Goal: Check status

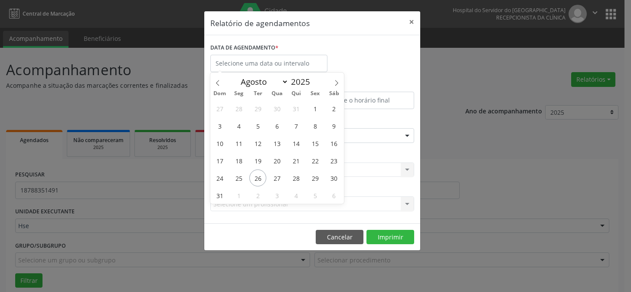
select select "7"
click at [299, 177] on span "28" at bounding box center [296, 177] width 17 height 17
type input "[DATE]"
click at [299, 177] on span "28" at bounding box center [296, 177] width 17 height 17
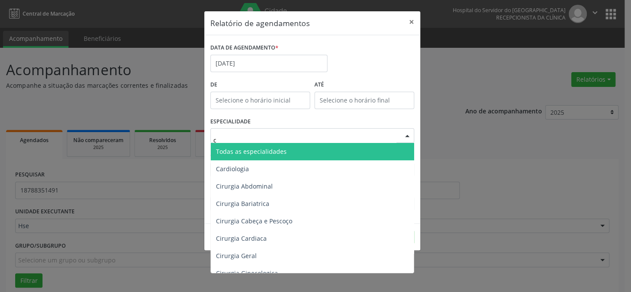
type input "ci"
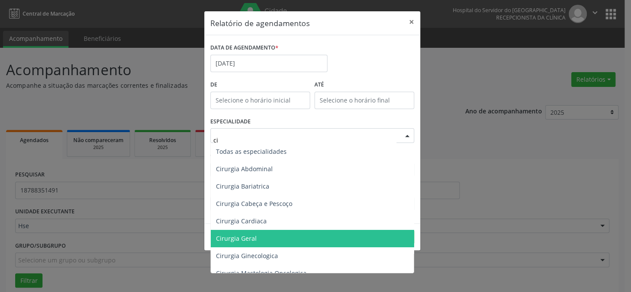
click at [262, 239] on span "Cirurgia Geral" at bounding box center [313, 238] width 204 height 17
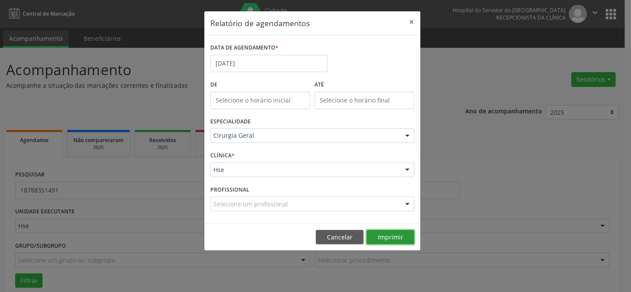
click at [396, 236] on button "Imprimir" at bounding box center [391, 237] width 48 height 15
click at [337, 239] on button "Cancelar" at bounding box center [340, 237] width 48 height 15
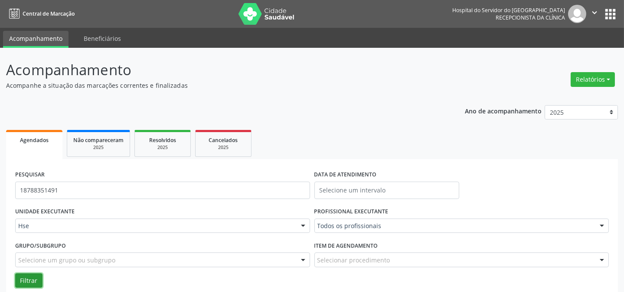
click at [27, 282] on button "Filtrar" at bounding box center [28, 280] width 27 height 15
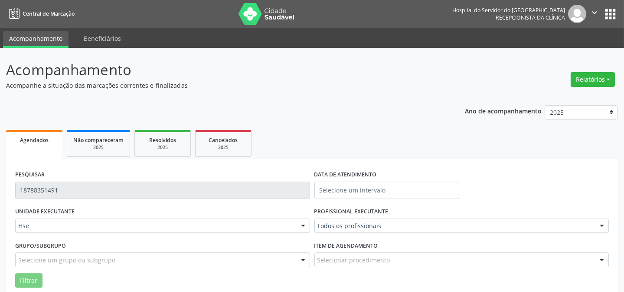
click at [18, 180] on div "PESQUISAR 18788351491" at bounding box center [162, 186] width 299 height 37
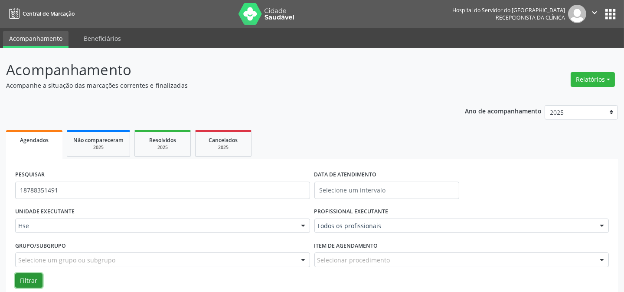
click at [28, 283] on button "Filtrar" at bounding box center [28, 280] width 27 height 15
